Goal: Book appointment/travel/reservation

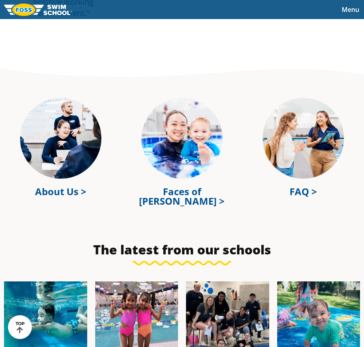
scroll to position [2149, 0]
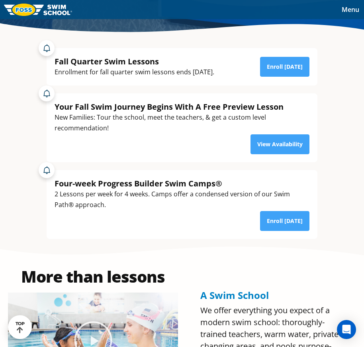
scroll to position [168, 0]
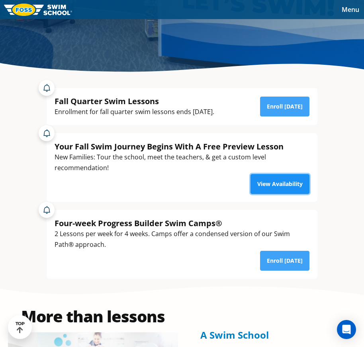
click at [260, 183] on link "View Availability" at bounding box center [279, 184] width 59 height 20
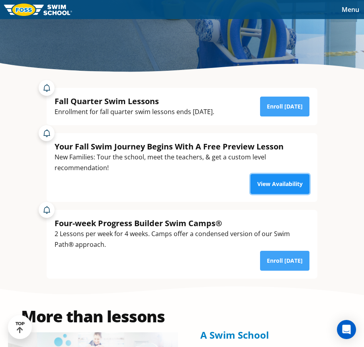
click at [262, 186] on link "View Availability" at bounding box center [279, 184] width 59 height 20
